Goal: Transaction & Acquisition: Book appointment/travel/reservation

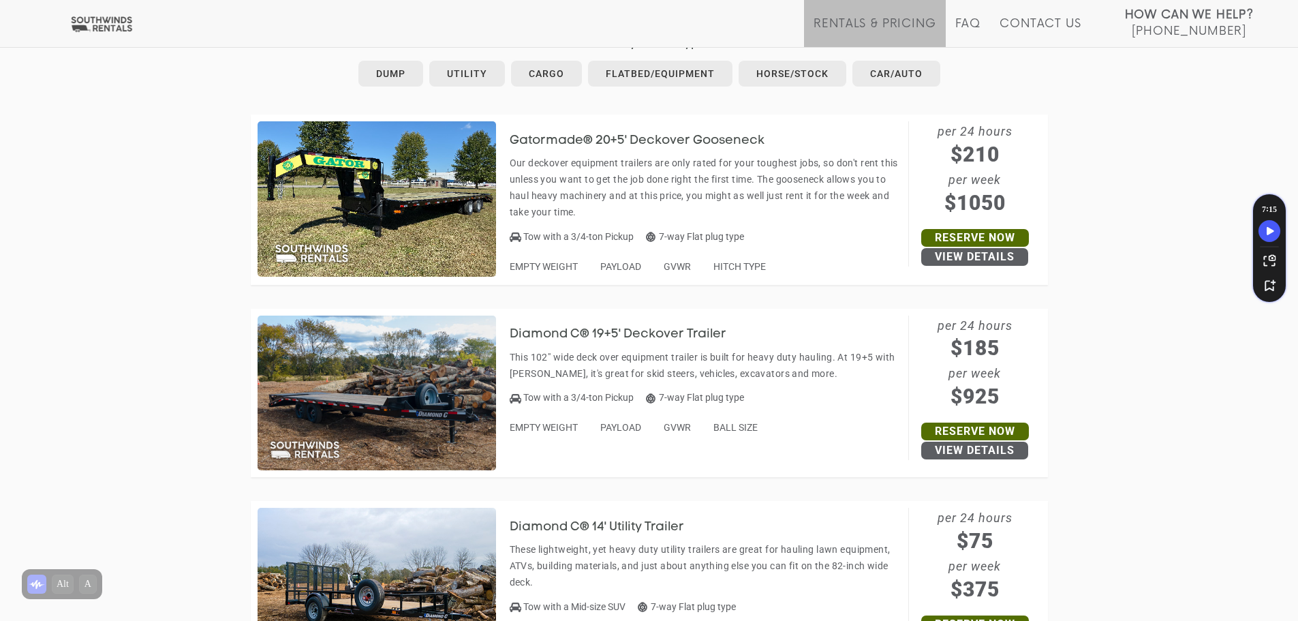
scroll to position [886, 0]
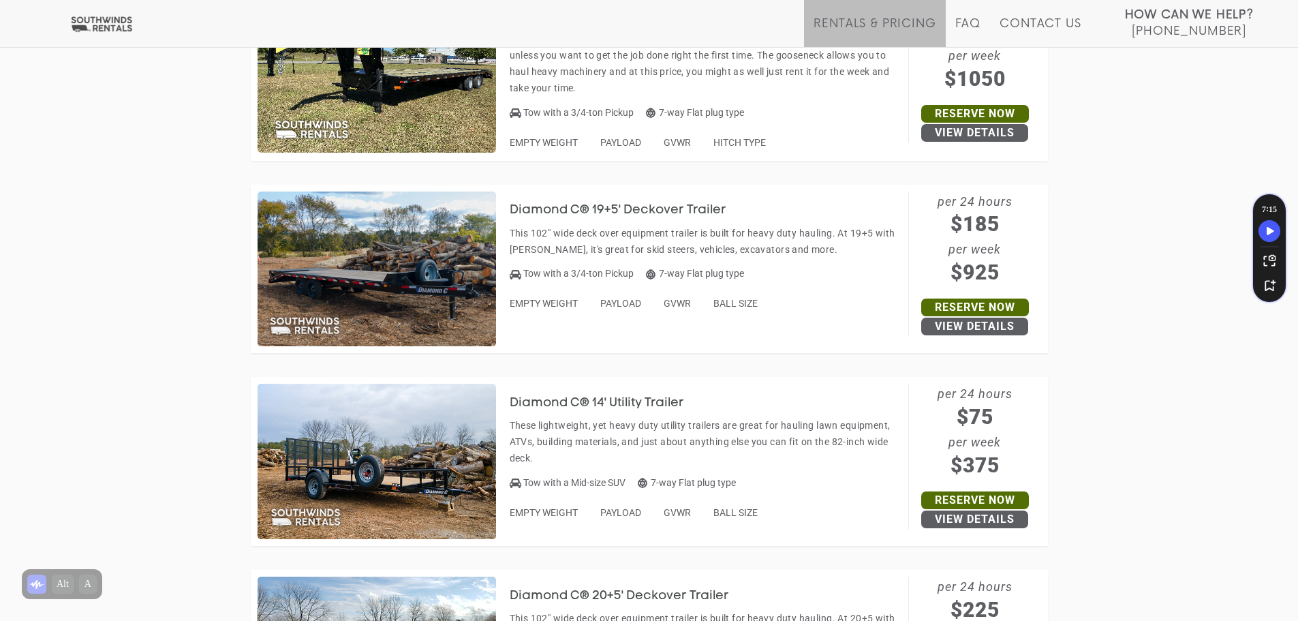
drag, startPoint x: 677, startPoint y: 209, endPoint x: 571, endPoint y: 228, distance: 108.0
click at [567, 230] on p "This 102" wide deck over equipment trailer is built for heavy duty hauling. At …" at bounding box center [706, 241] width 392 height 33
click at [737, 204] on h3 "Diamond C® 19+5' Deckover Trailer" at bounding box center [628, 211] width 237 height 14
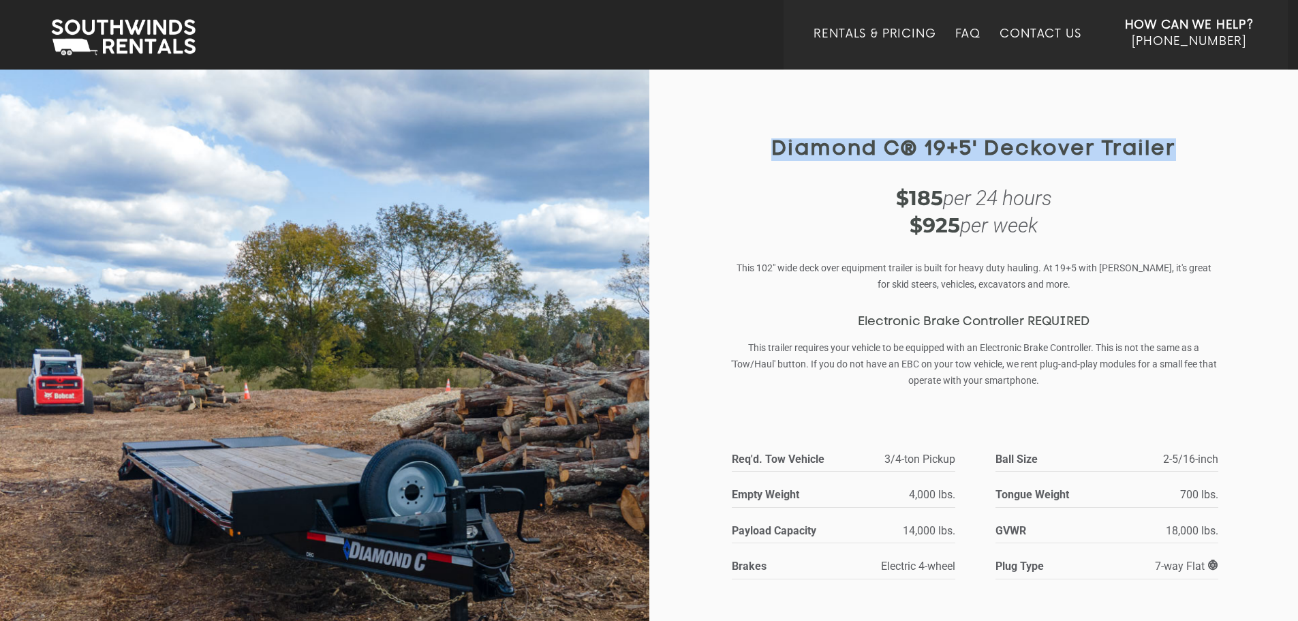
drag, startPoint x: 777, startPoint y: 150, endPoint x: 1184, endPoint y: 147, distance: 407.5
click at [1184, 147] on h1 "Diamond C® 19+5' Deckover Trailer" at bounding box center [973, 149] width 487 height 22
copy h1 "Diamond C® 19+5' Deckover Trailer"
